Goal: Task Accomplishment & Management: Use online tool/utility

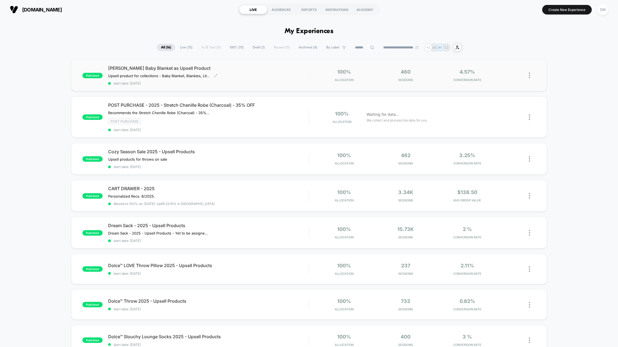
click at [149, 67] on span "[PERSON_NAME] Baby Blanket as Upsell Product" at bounding box center [208, 67] width 201 height 5
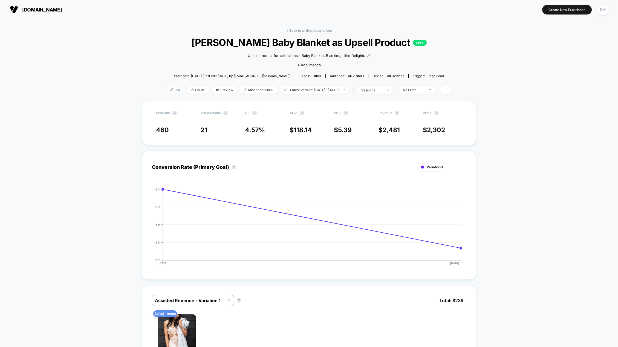
click at [168, 91] on span "Edit" at bounding box center [175, 89] width 18 height 7
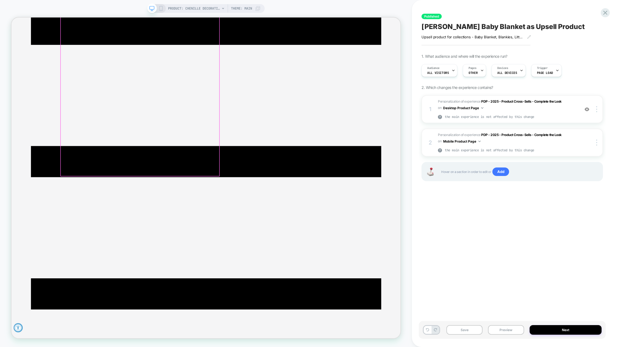
scroll to position [82, 0]
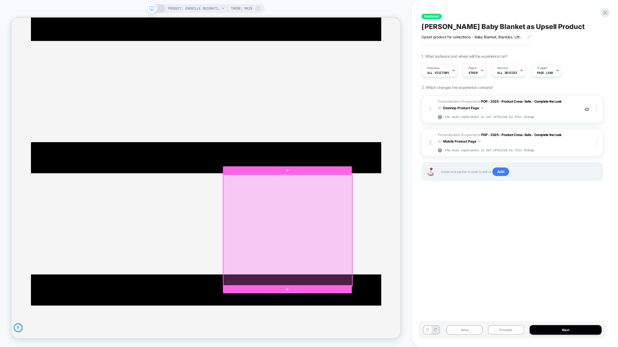
drag, startPoint x: 369, startPoint y: 271, endPoint x: 377, endPoint y: 303, distance: 33.0
click at [377, 303] on div at bounding box center [380, 301] width 172 height 148
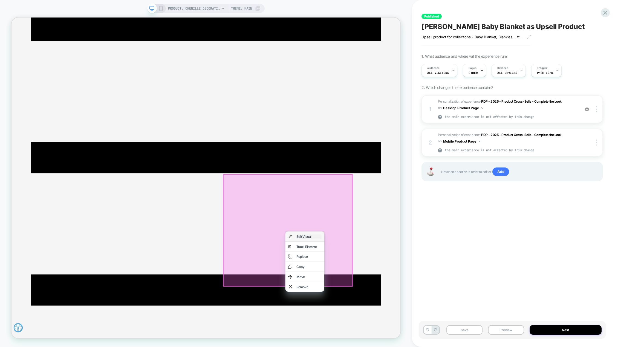
click at [400, 308] on div "Edit Visual" at bounding box center [408, 309] width 33 height 5
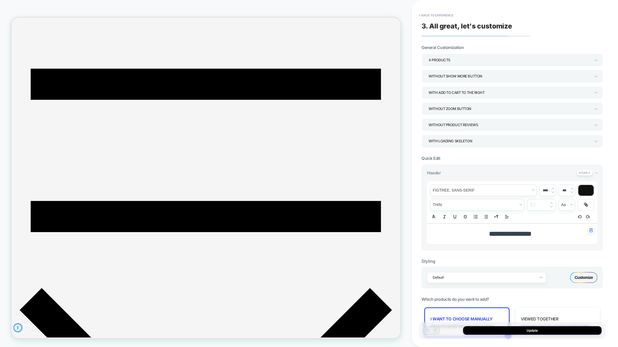
scroll to position [179, 0]
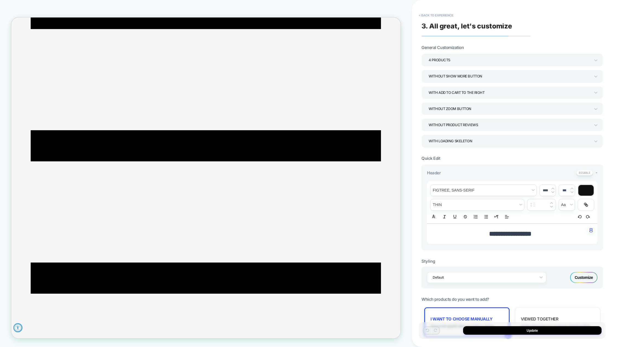
scroll to position [97, 0]
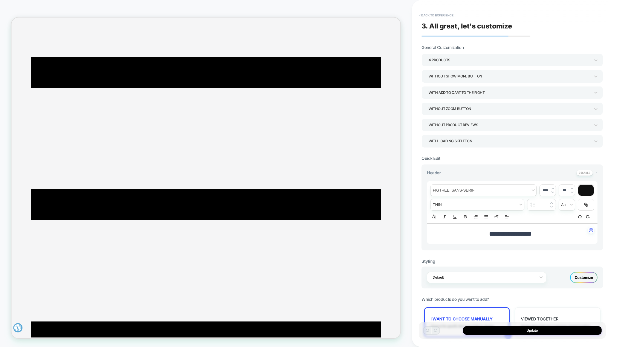
scroll to position [0, 0]
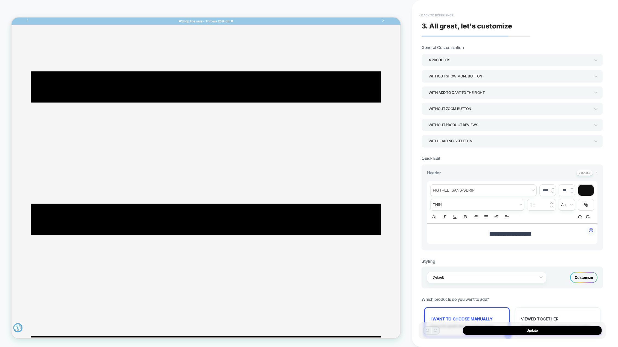
click at [428, 14] on button "< Back to experience" at bounding box center [436, 15] width 40 height 9
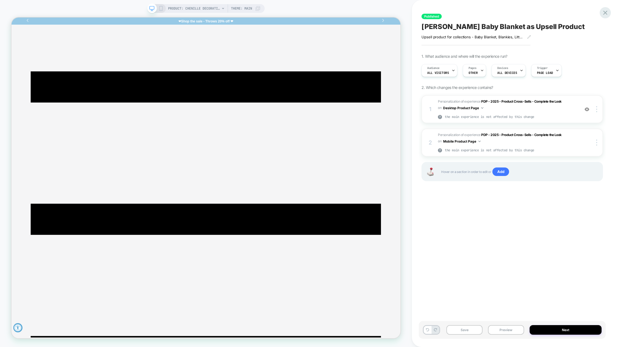
click at [604, 13] on icon at bounding box center [605, 12] width 7 height 7
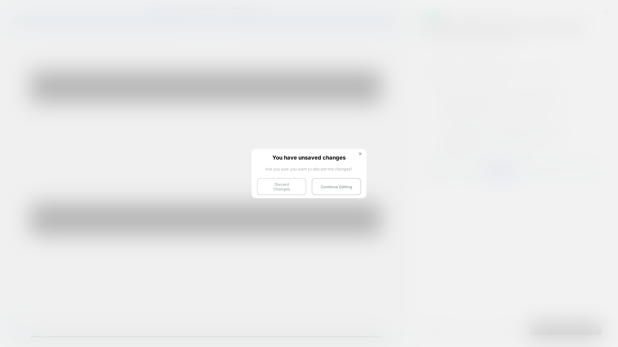
click at [289, 189] on button "Discard Changes" at bounding box center [281, 186] width 49 height 17
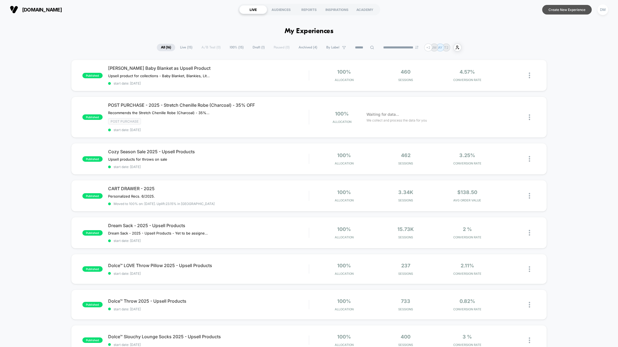
click at [554, 9] on button "Create New Experience" at bounding box center [567, 10] width 50 height 10
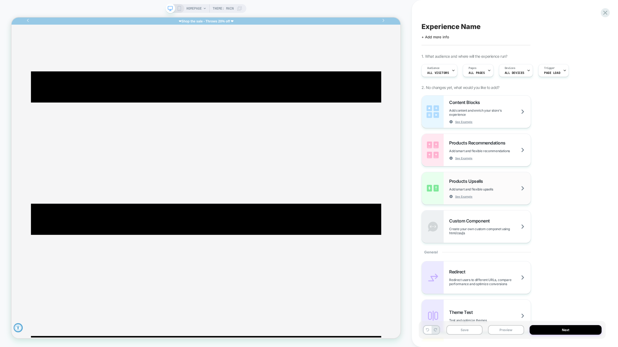
click at [468, 183] on span "Products Upsells" at bounding box center [467, 181] width 36 height 5
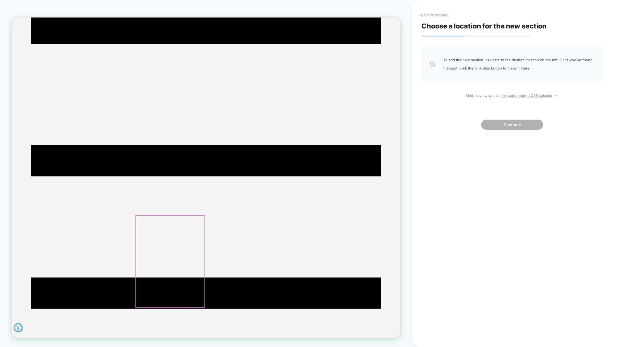
scroll to position [82, 0]
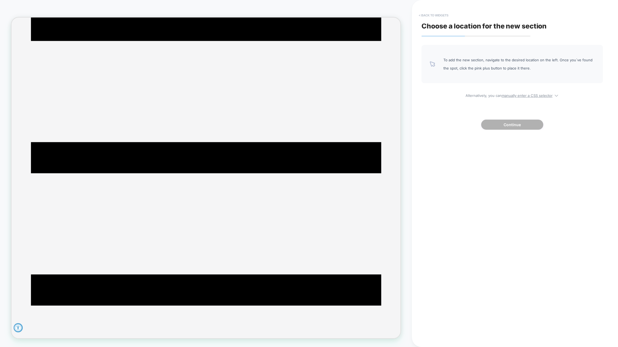
click at [425, 15] on button "< Back to widgets" at bounding box center [433, 15] width 35 height 9
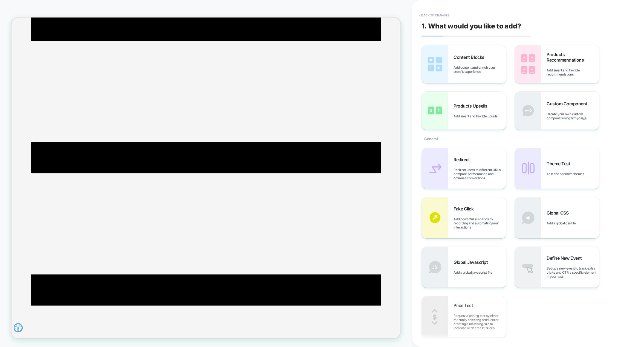
click at [425, 15] on button "< Back to changes" at bounding box center [434, 15] width 36 height 9
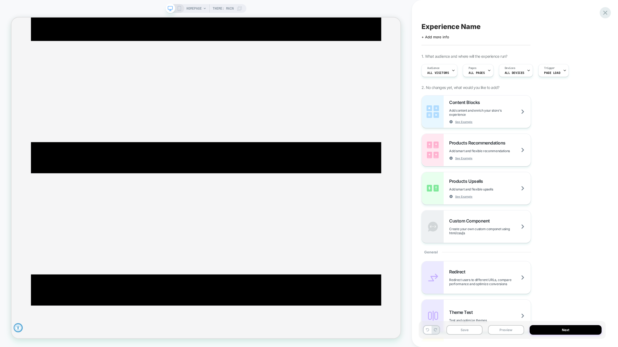
click at [607, 13] on icon at bounding box center [605, 12] width 7 height 7
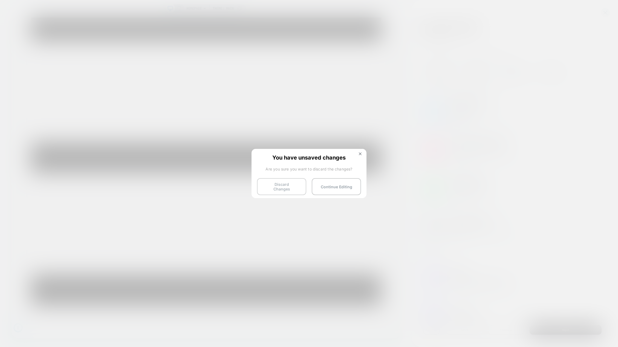
click at [295, 189] on button "Discard Changes" at bounding box center [281, 186] width 49 height 17
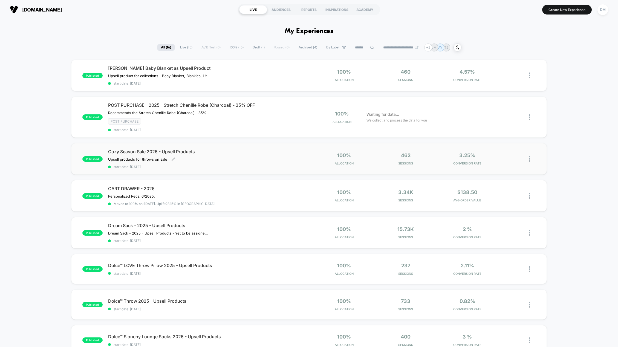
click at [177, 152] on span "Cozy Season Sale 2025 - Upsell Products" at bounding box center [208, 151] width 201 height 5
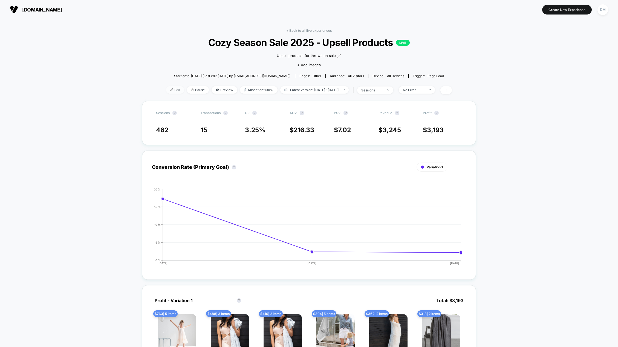
click at [170, 91] on span "Edit" at bounding box center [175, 89] width 18 height 7
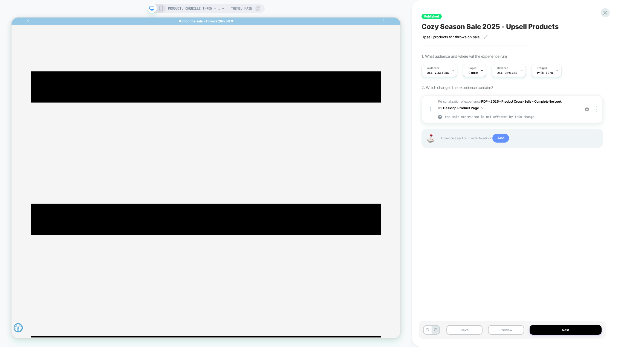
click at [503, 142] on span "Add" at bounding box center [501, 138] width 17 height 9
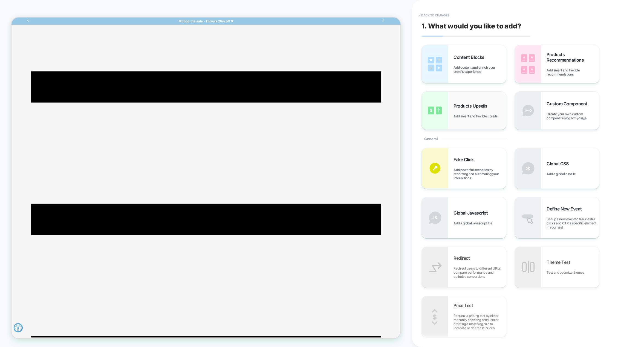
click at [467, 103] on span "Products Upsells" at bounding box center [472, 105] width 36 height 5
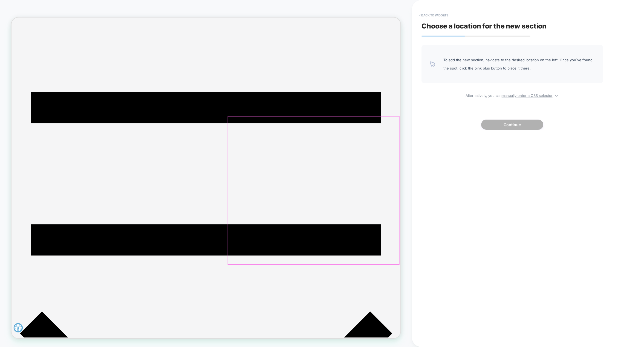
scroll to position [219, 0]
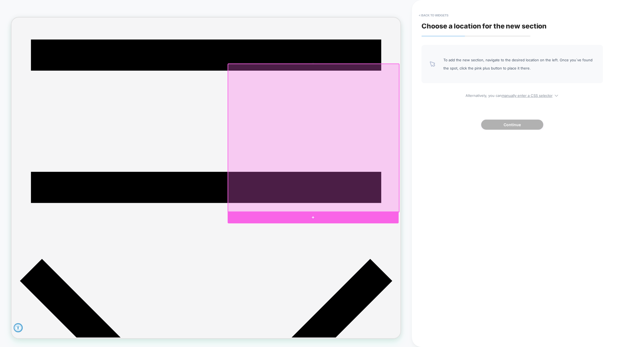
click at [412, 282] on div at bounding box center [414, 284] width 228 height 16
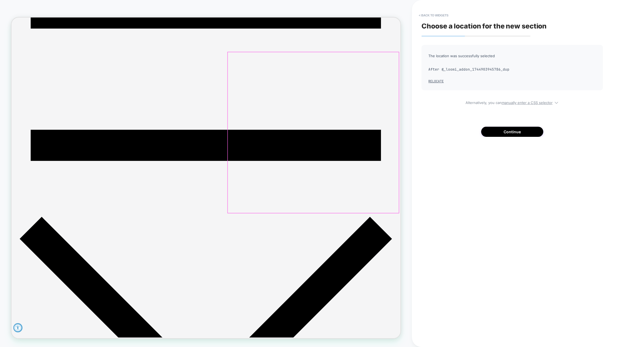
scroll to position [275, 0]
click at [488, 132] on button "Continue" at bounding box center [512, 132] width 62 height 10
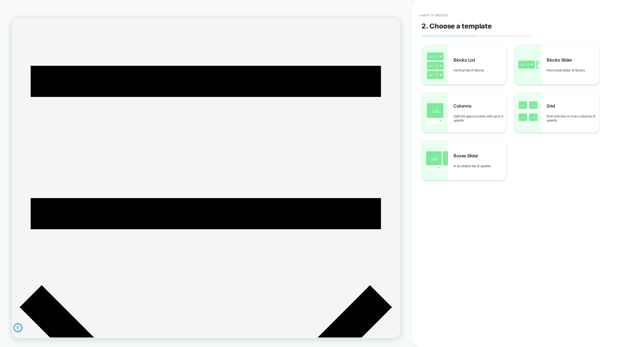
scroll to position [166, 0]
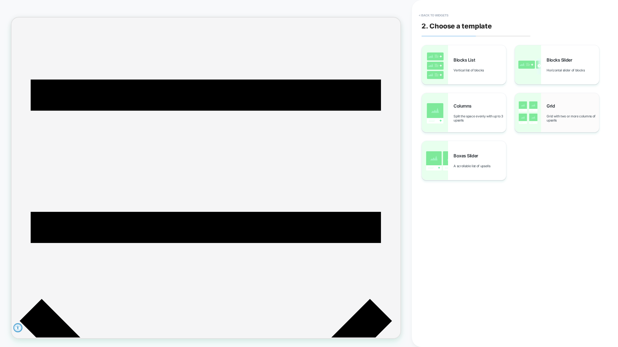
click at [564, 111] on div "Grid Grid with two or more columns of upsells" at bounding box center [573, 112] width 53 height 19
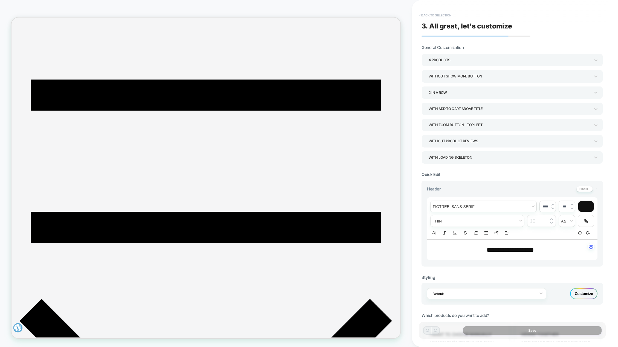
click at [426, 16] on button "< Back to selection" at bounding box center [435, 15] width 38 height 9
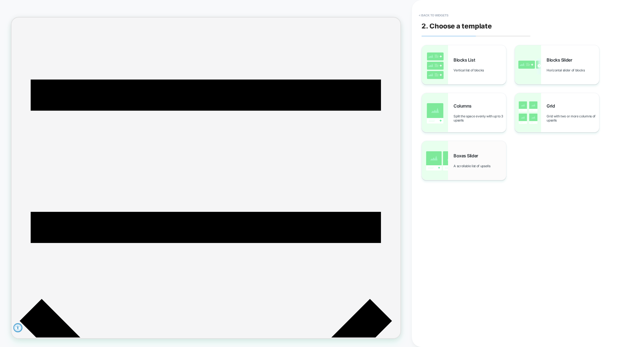
click at [468, 149] on div "Boxes Slider A scrollable list of upsells" at bounding box center [464, 160] width 84 height 39
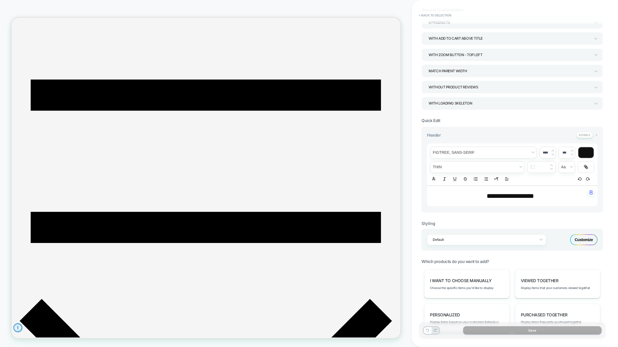
scroll to position [0, 0]
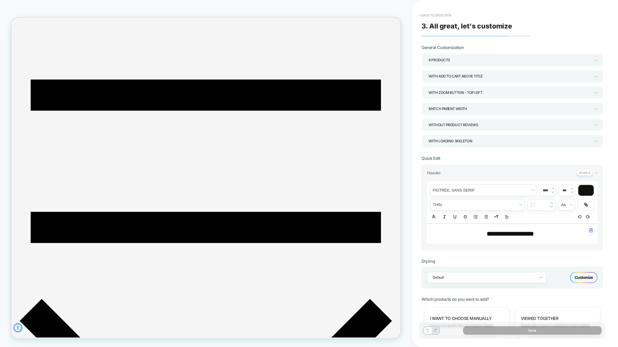
click at [431, 13] on button "< Back to selection" at bounding box center [435, 15] width 38 height 9
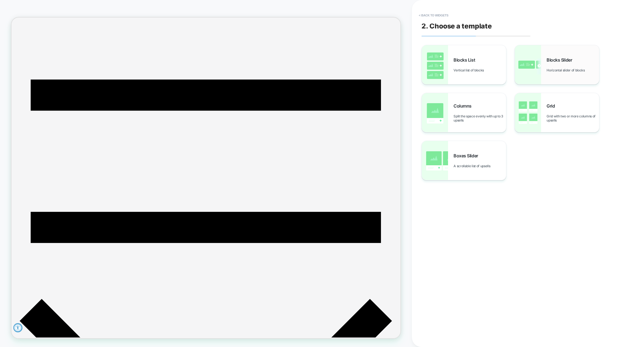
click at [554, 63] on div "Blocks Slider Horizontal slider of blocks" at bounding box center [573, 64] width 53 height 15
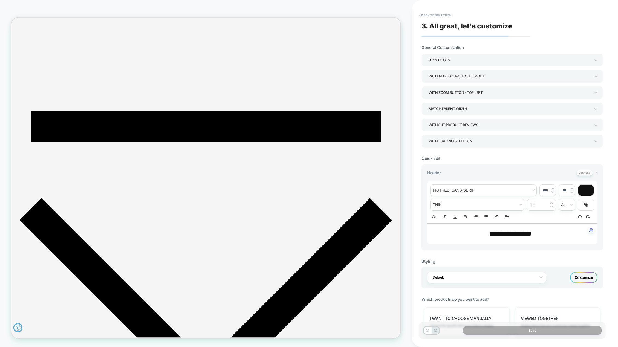
scroll to position [307, 0]
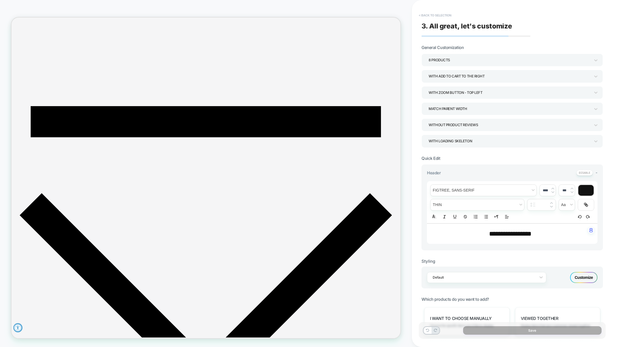
click at [431, 14] on button "< Back to selection" at bounding box center [435, 15] width 38 height 9
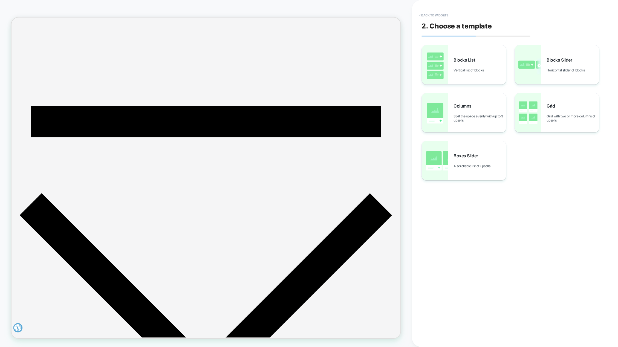
scroll to position [294, 10]
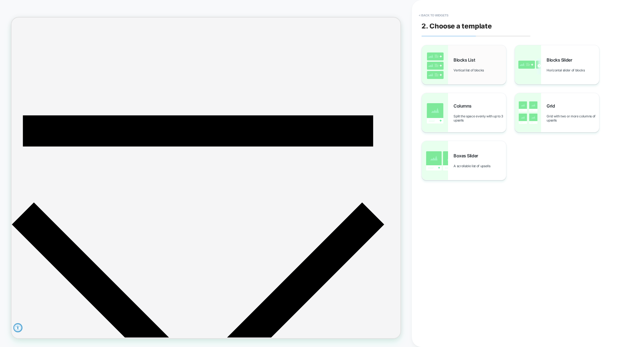
click at [466, 60] on span "Blocks List" at bounding box center [466, 59] width 24 height 5
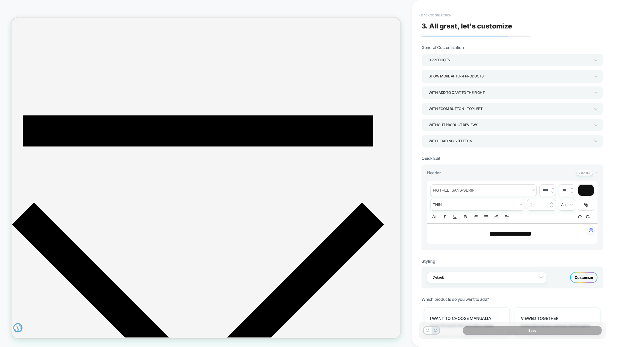
click at [436, 16] on button "< Back to selection" at bounding box center [435, 15] width 38 height 9
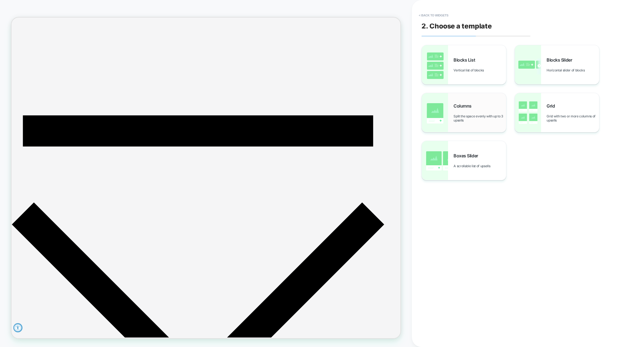
scroll to position [294, 0]
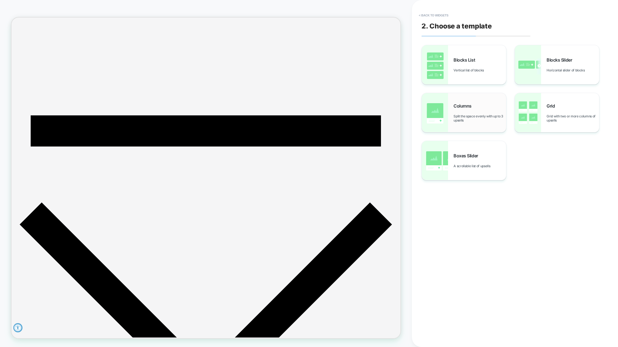
click at [471, 107] on span "Columns" at bounding box center [464, 105] width 21 height 5
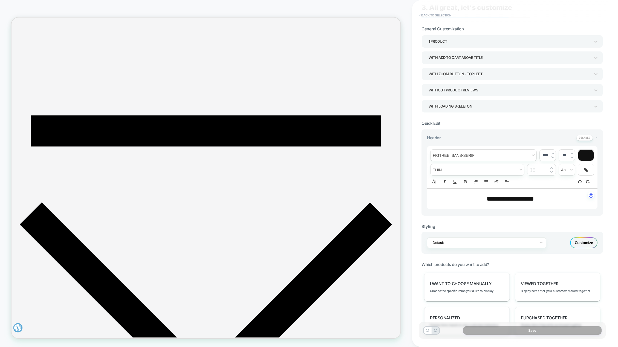
scroll to position [0, 0]
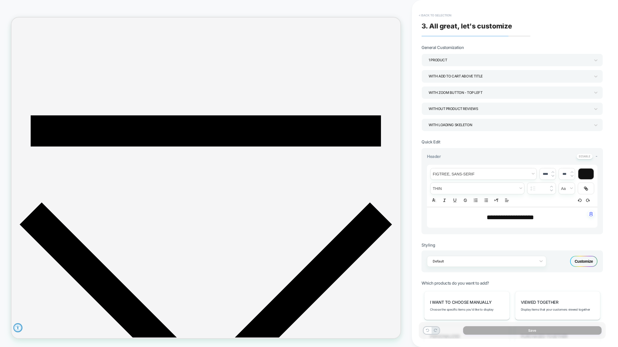
click at [437, 14] on button "< Back to selection" at bounding box center [435, 15] width 38 height 9
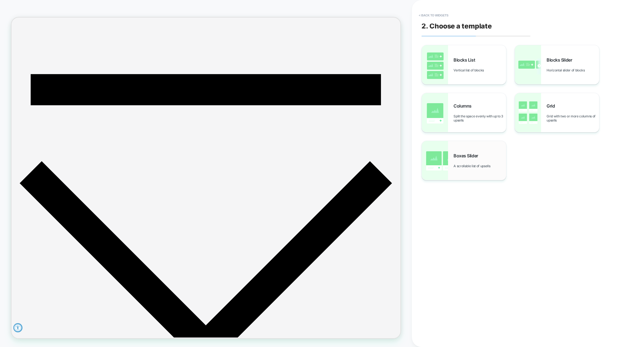
click at [462, 150] on div "Boxes Slider A scrollable list of upsells" at bounding box center [464, 160] width 84 height 39
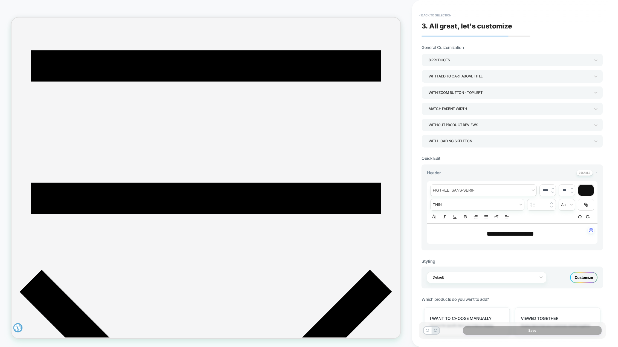
scroll to position [194, 0]
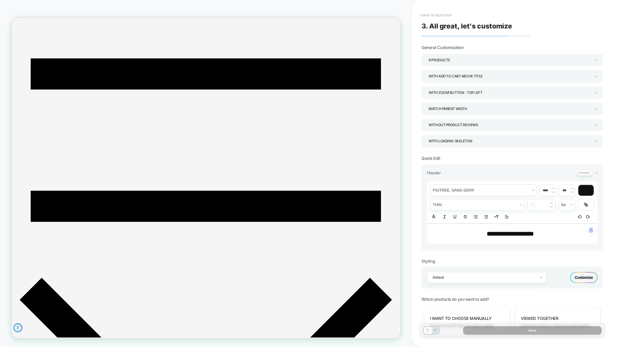
click at [433, 15] on button "< Back to selection" at bounding box center [435, 15] width 38 height 9
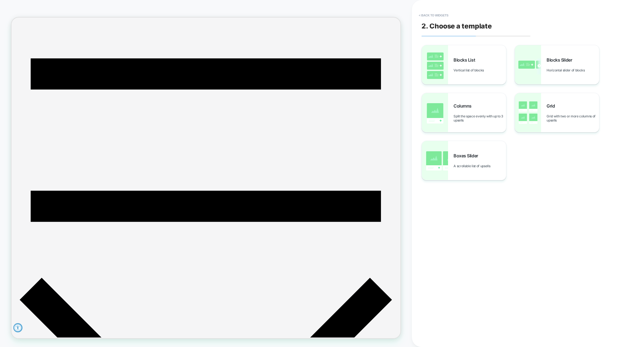
click at [433, 15] on button "< Back to widgets" at bounding box center [433, 15] width 35 height 9
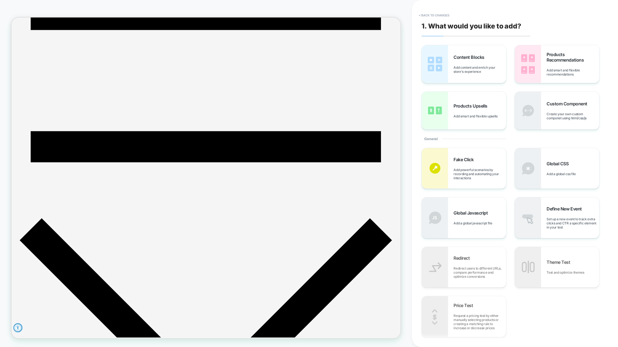
scroll to position [274, 0]
click at [433, 15] on button "< Back to changes" at bounding box center [434, 15] width 36 height 9
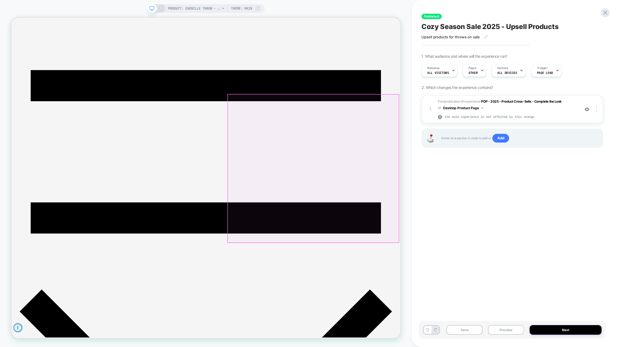
scroll to position [164, 0]
